Goal: Download file/media

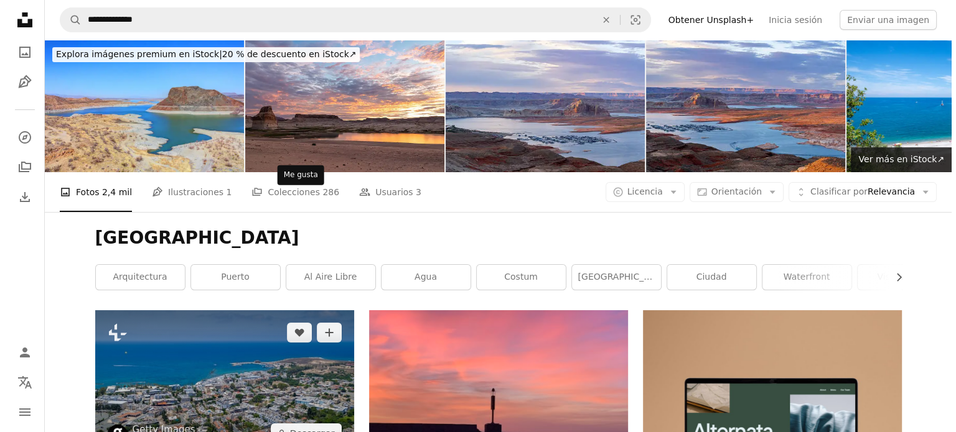
scroll to position [62, 0]
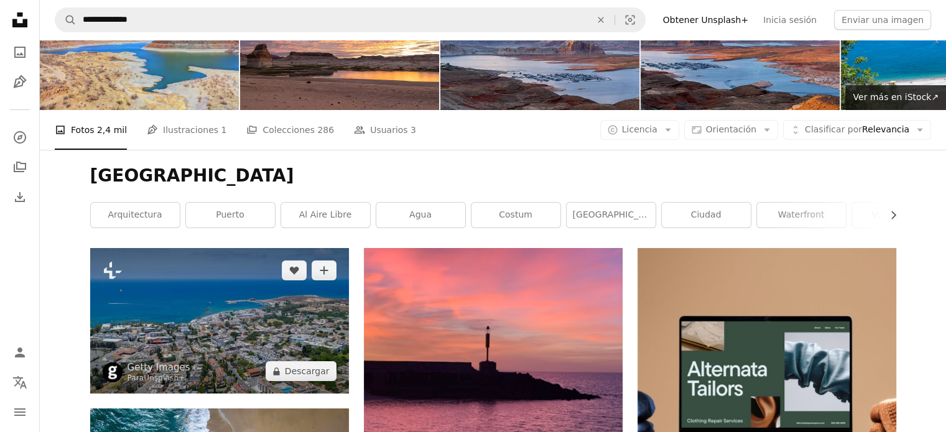
click at [213, 248] on img at bounding box center [219, 321] width 259 height 146
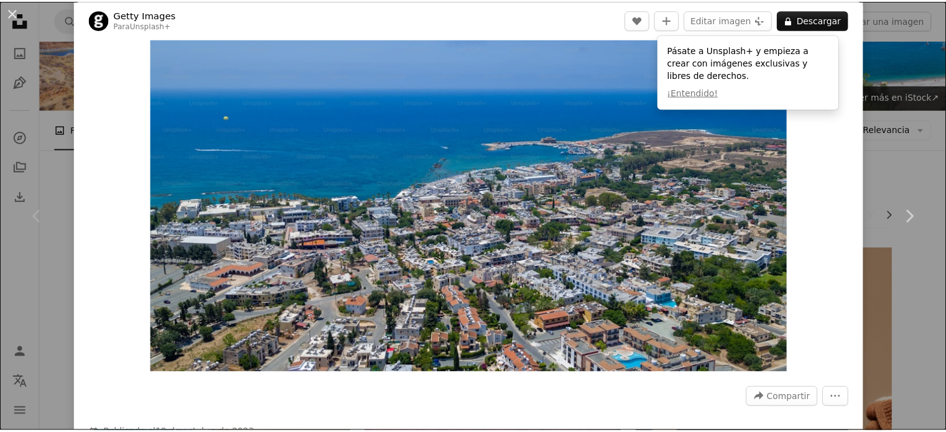
scroll to position [62, 0]
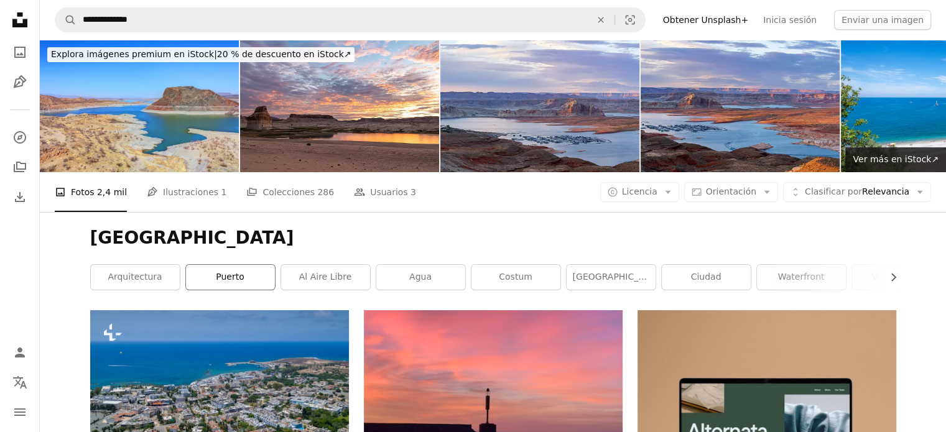
click at [226, 265] on link "puerto" at bounding box center [230, 277] width 89 height 25
